Goal: Information Seeking & Learning: Learn about a topic

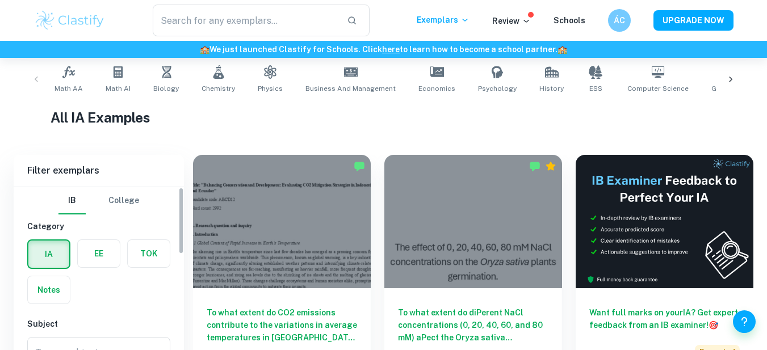
scroll to position [340, 0]
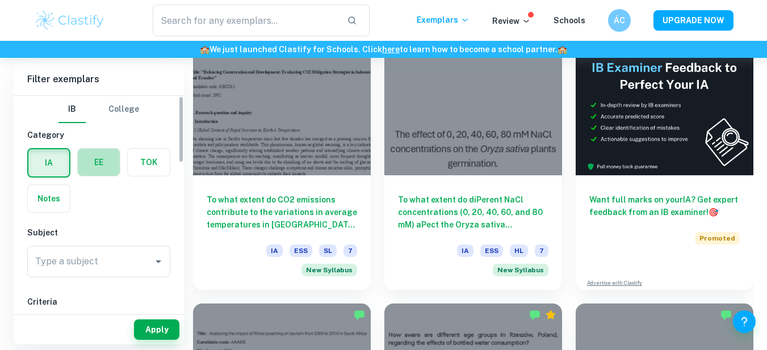
click at [107, 167] on label "button" at bounding box center [99, 162] width 42 height 27
click at [0, 0] on input "radio" at bounding box center [0, 0] width 0 height 0
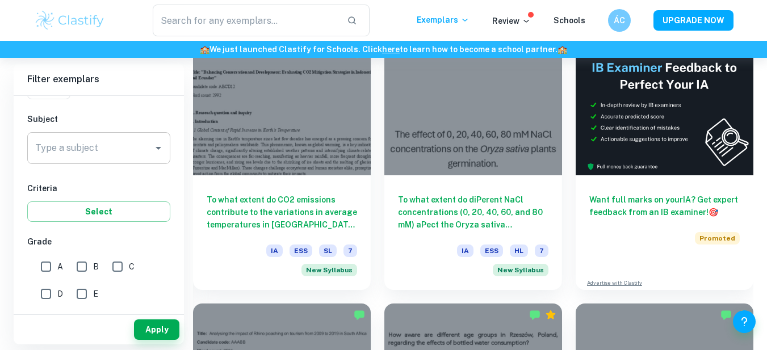
click at [128, 159] on input "Type a subject" at bounding box center [90, 148] width 116 height 22
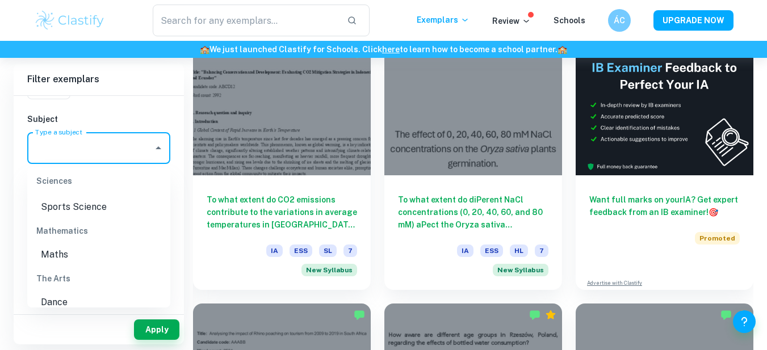
scroll to position [1418, 0]
click at [71, 238] on li "Maths" at bounding box center [98, 227] width 143 height 20
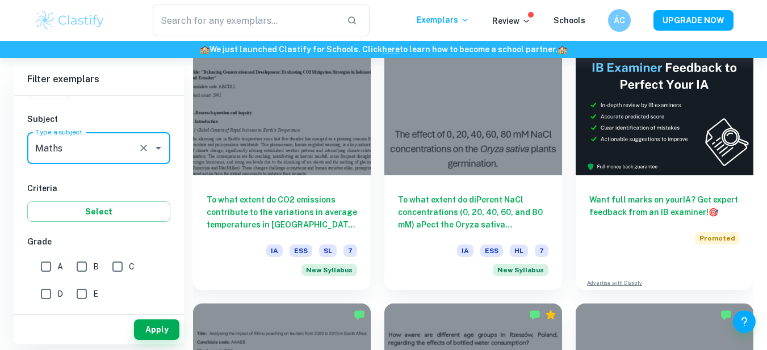
click at [48, 273] on input "A" at bounding box center [46, 266] width 23 height 23
checkbox input "true"
click at [85, 273] on input "B" at bounding box center [81, 266] width 23 height 23
checkbox input "true"
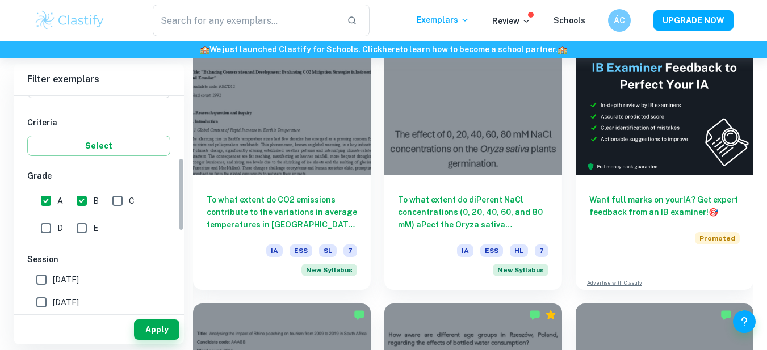
scroll to position [170, 0]
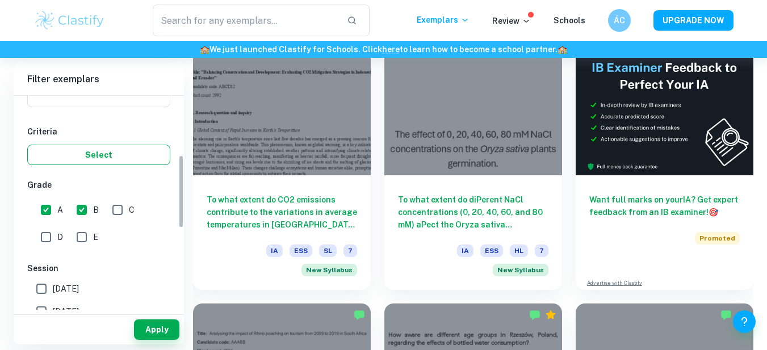
click at [113, 165] on button "Select" at bounding box center [98, 155] width 143 height 20
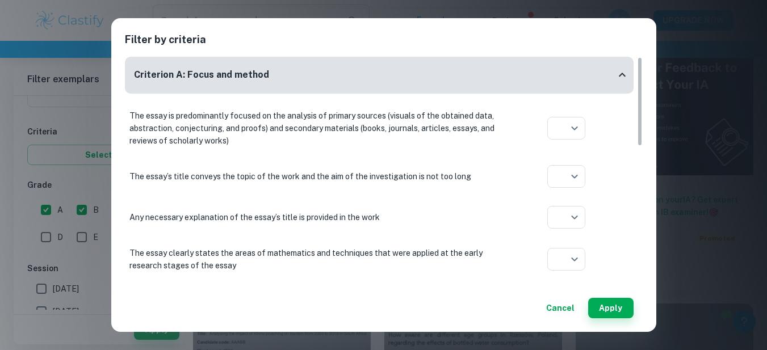
click at [561, 309] on button "Cancel" at bounding box center [559, 308] width 37 height 20
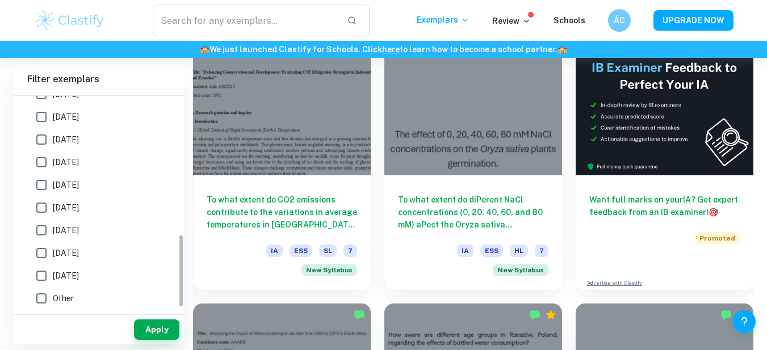
scroll to position [400, 0]
click at [168, 327] on button "Apply" at bounding box center [156, 329] width 45 height 20
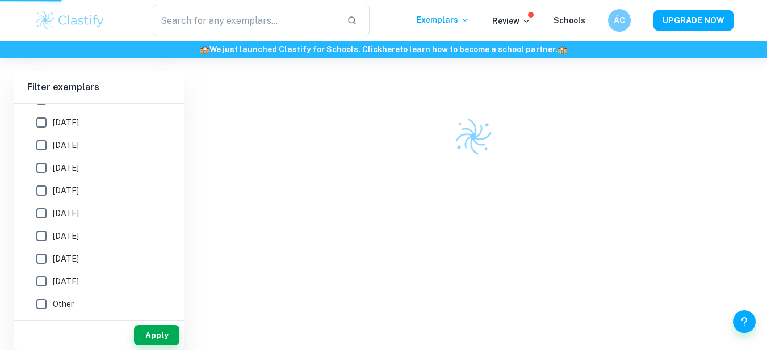
scroll to position [310, 0]
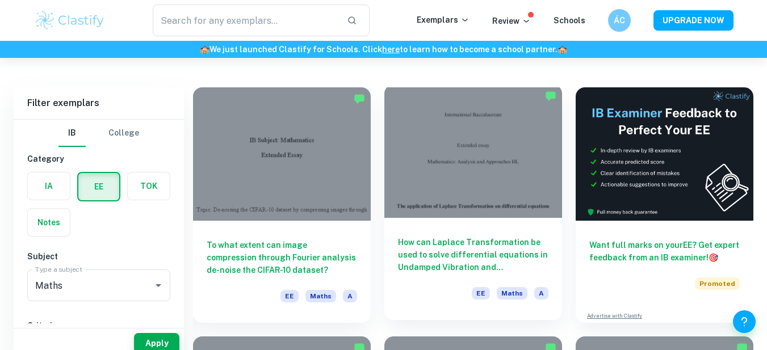
scroll to position [170, 0]
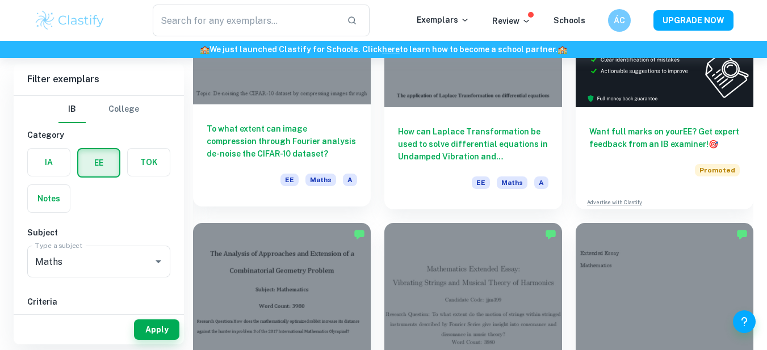
click at [319, 79] on div at bounding box center [282, 37] width 178 height 133
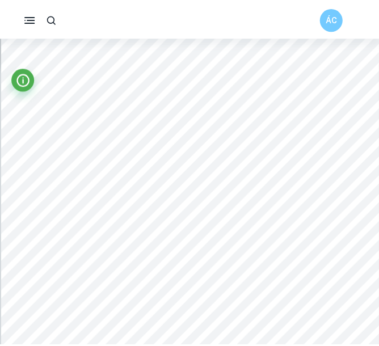
scroll to position [3160, 0]
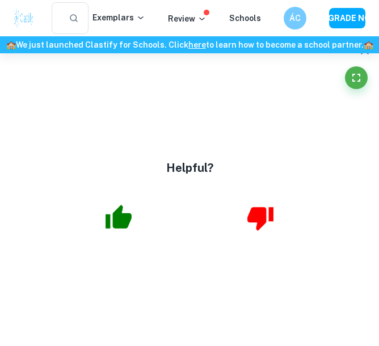
type input "6"
